Goal: Find specific page/section: Find specific page/section

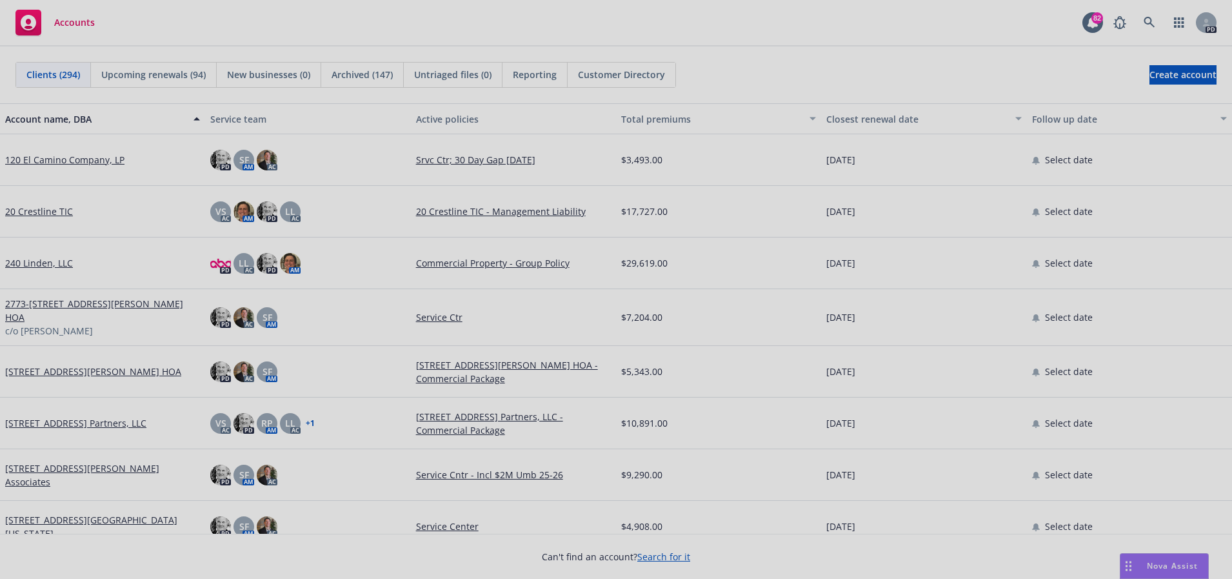
click at [1149, 20] on div at bounding box center [616, 289] width 1232 height 579
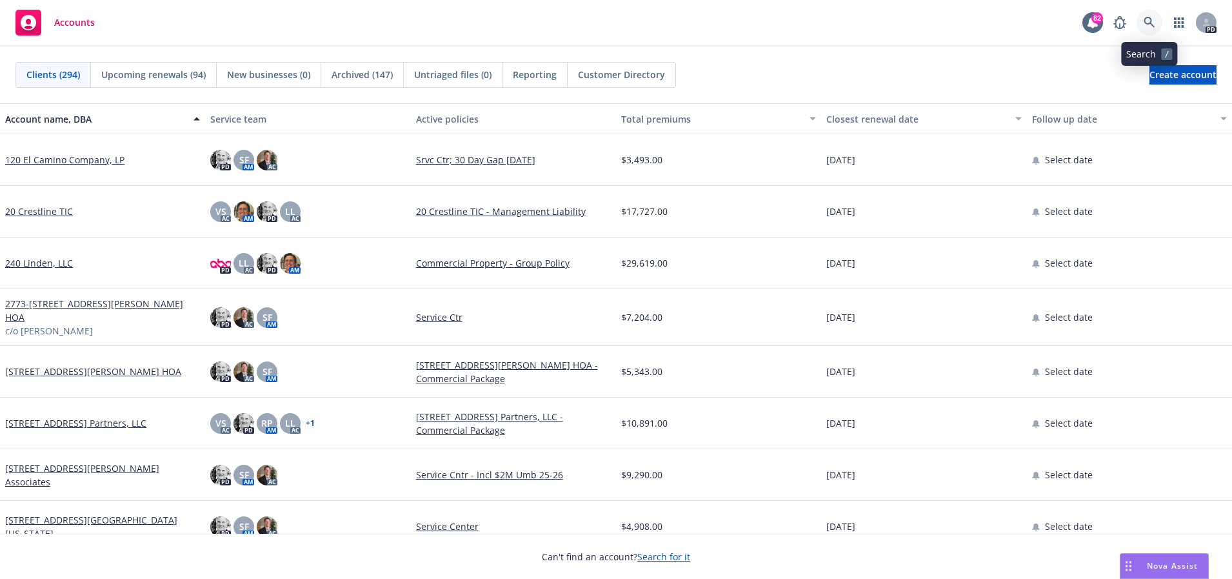
click at [1151, 20] on icon at bounding box center [1148, 22] width 11 height 11
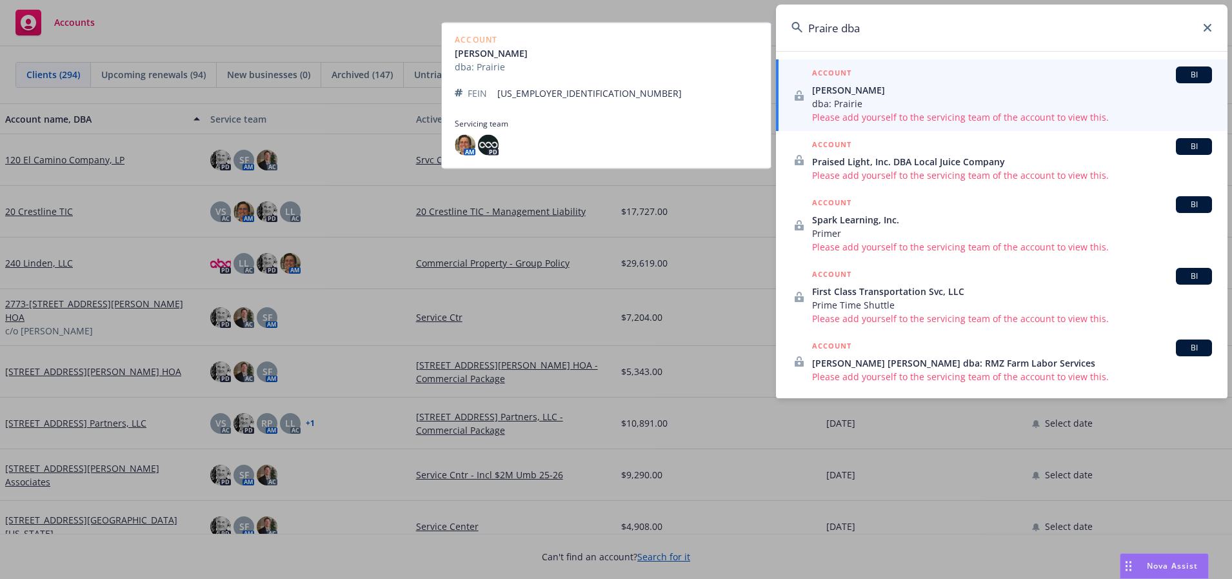
type input "Praire dba"
click at [831, 95] on span "[PERSON_NAME]" at bounding box center [1012, 90] width 400 height 14
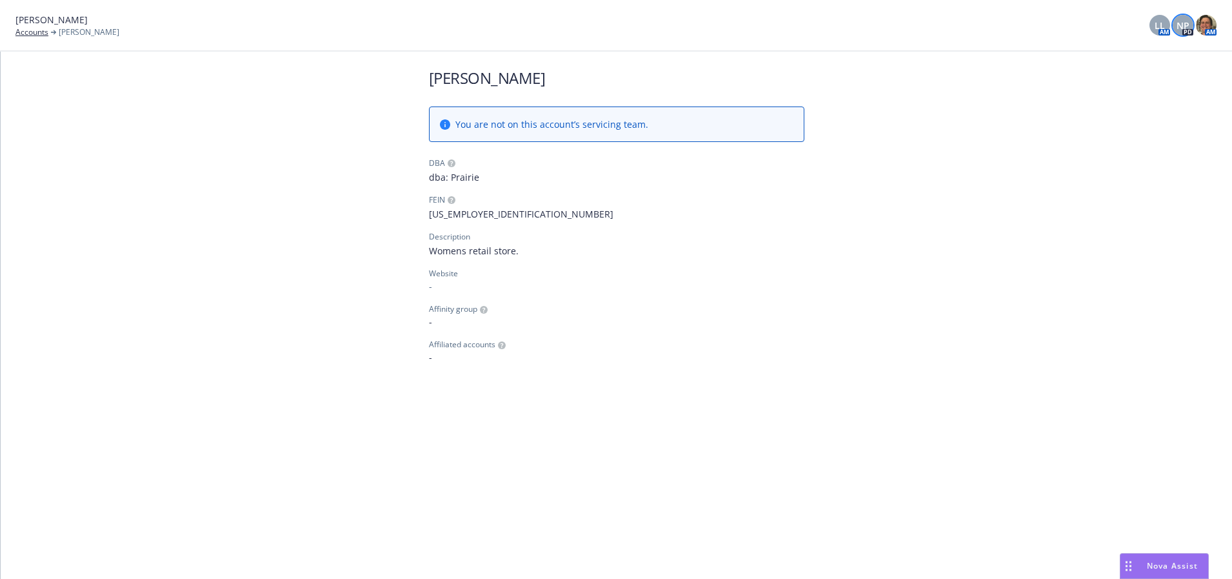
click at [1187, 33] on div "NP" at bounding box center [1183, 25] width 21 height 21
click at [1060, 132] on div "[PERSON_NAME] You are not on this account’s servicing team. DBA dba: Prairie FE…" at bounding box center [616, 216] width 1231 height 328
click at [1205, 27] on img at bounding box center [1206, 25] width 21 height 21
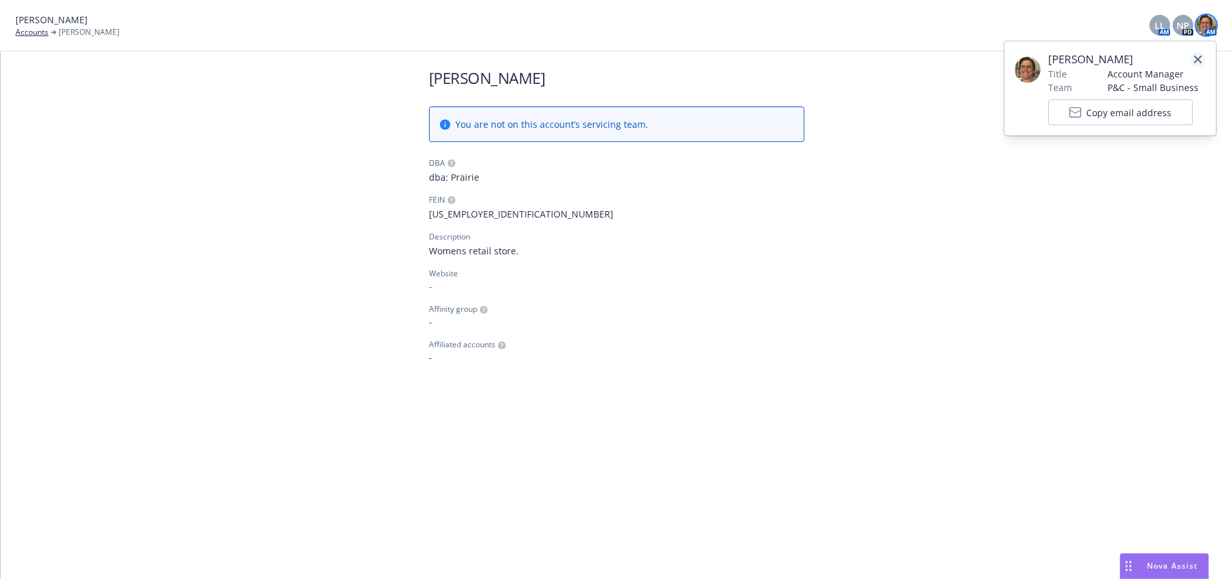
click at [1196, 58] on icon "close" at bounding box center [1198, 59] width 8 height 8
